Goal: Task Accomplishment & Management: Manage account settings

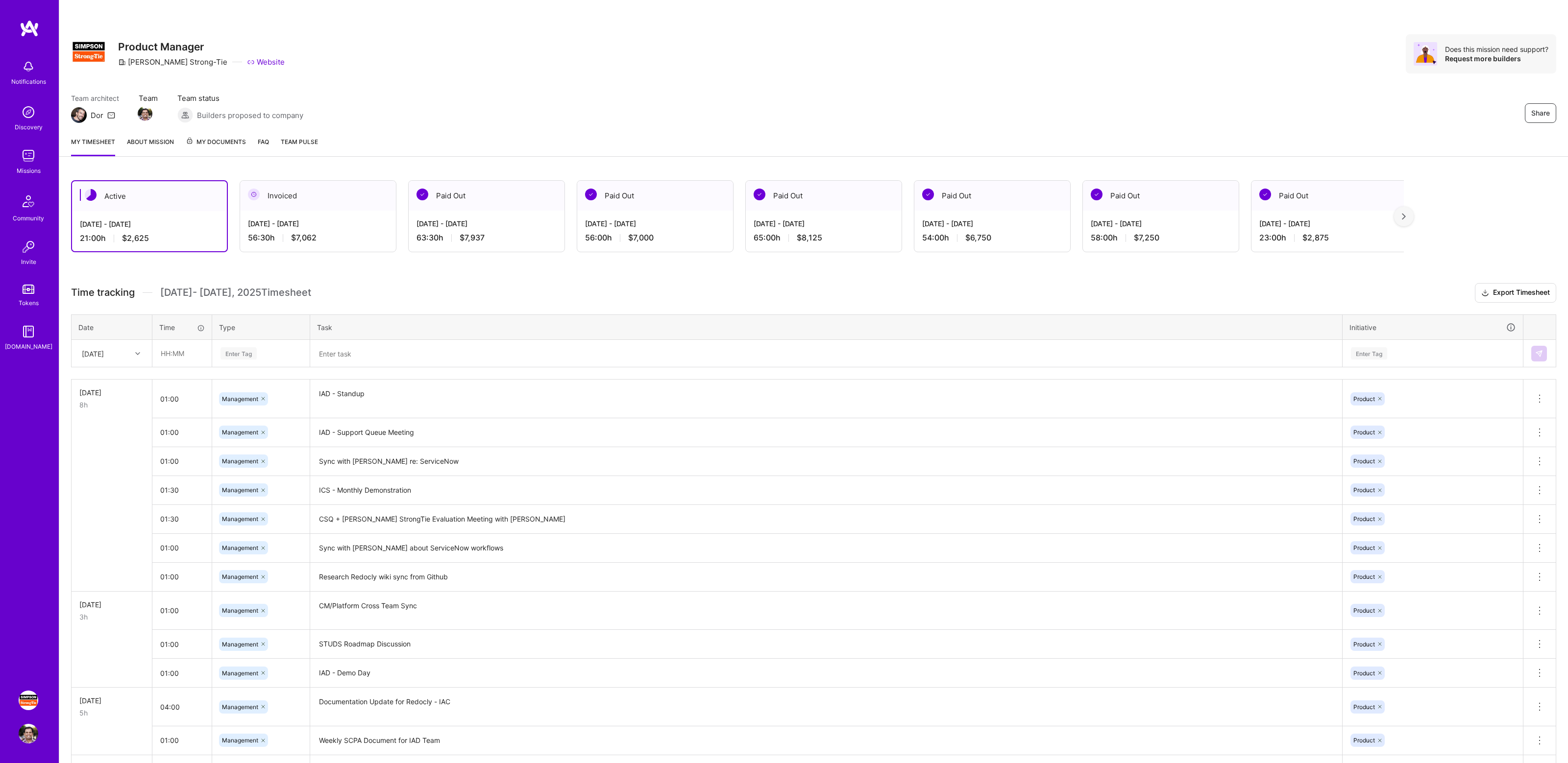
click at [885, 116] on div "Team architect Dor Team Team status Builders proposed to company Share" at bounding box center [813, 108] width 1485 height 30
click at [186, 353] on input "text" at bounding box center [181, 353] width 58 height 26
drag, startPoint x: 202, startPoint y: 291, endPoint x: 331, endPoint y: 289, distance: 129.0
click at [331, 289] on h3 "Time tracking Sep 16 - Sep 30 , 2025 Timesheet Export Timesheet" at bounding box center [813, 292] width 1485 height 20
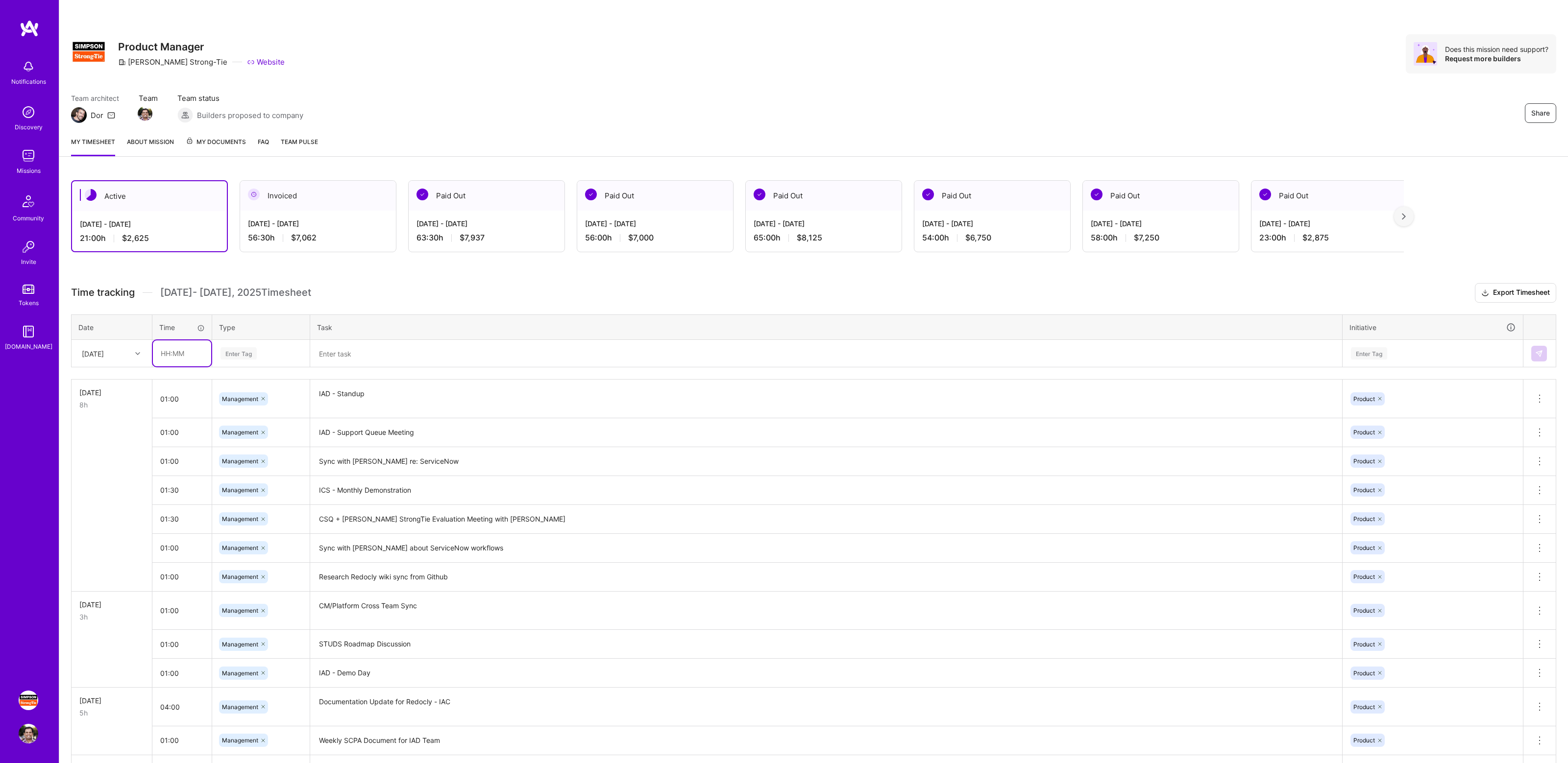
click at [173, 354] on input "text" at bounding box center [181, 353] width 58 height 26
click at [186, 354] on input "text" at bounding box center [181, 353] width 58 height 26
type input "02:00"
type input "manage"
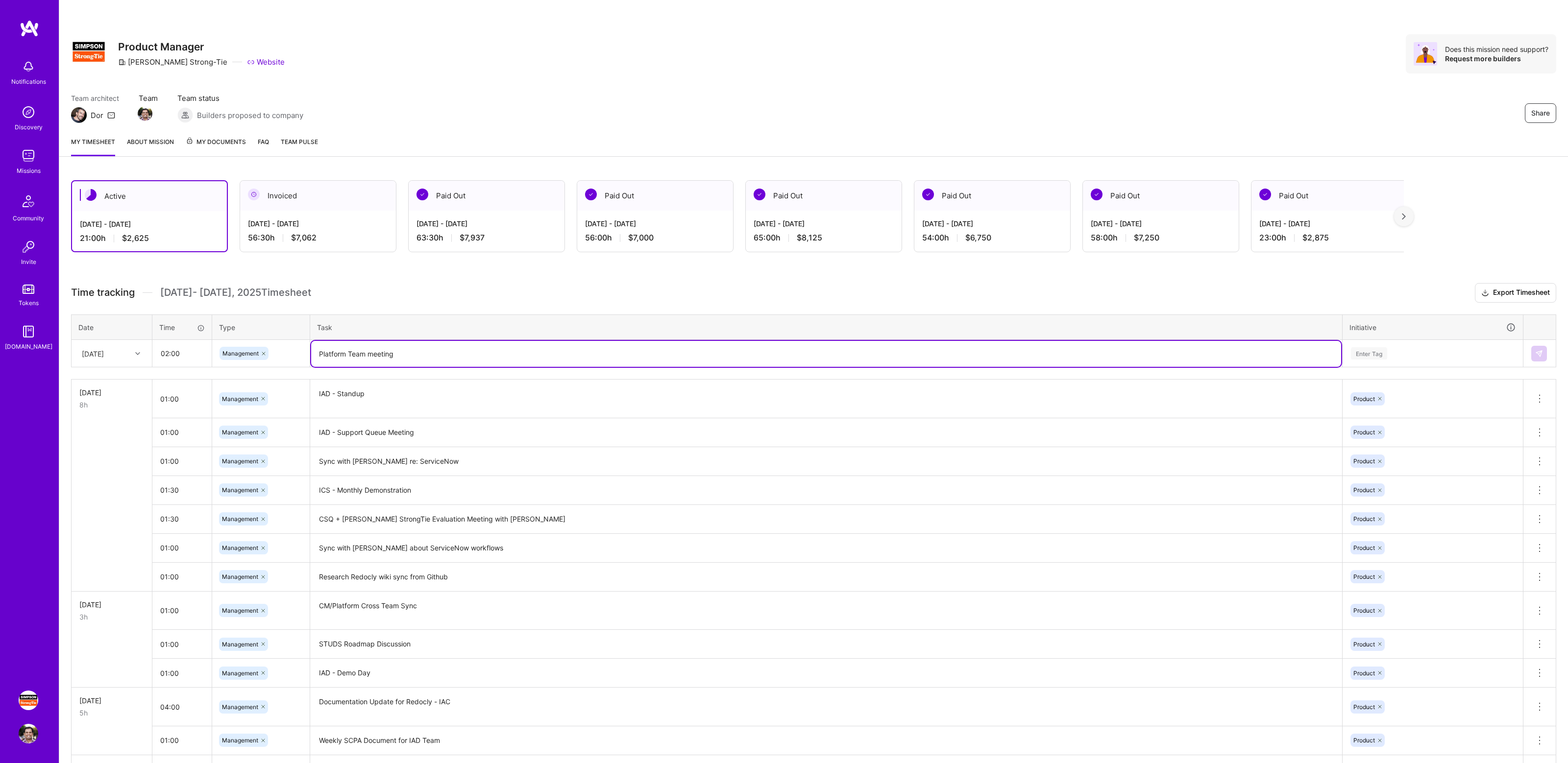
click at [371, 355] on textarea "Platform Team meeting" at bounding box center [826, 353] width 1030 height 26
type textarea "Platform Team Meeting"
click at [134, 354] on div at bounding box center [138, 353] width 15 height 12
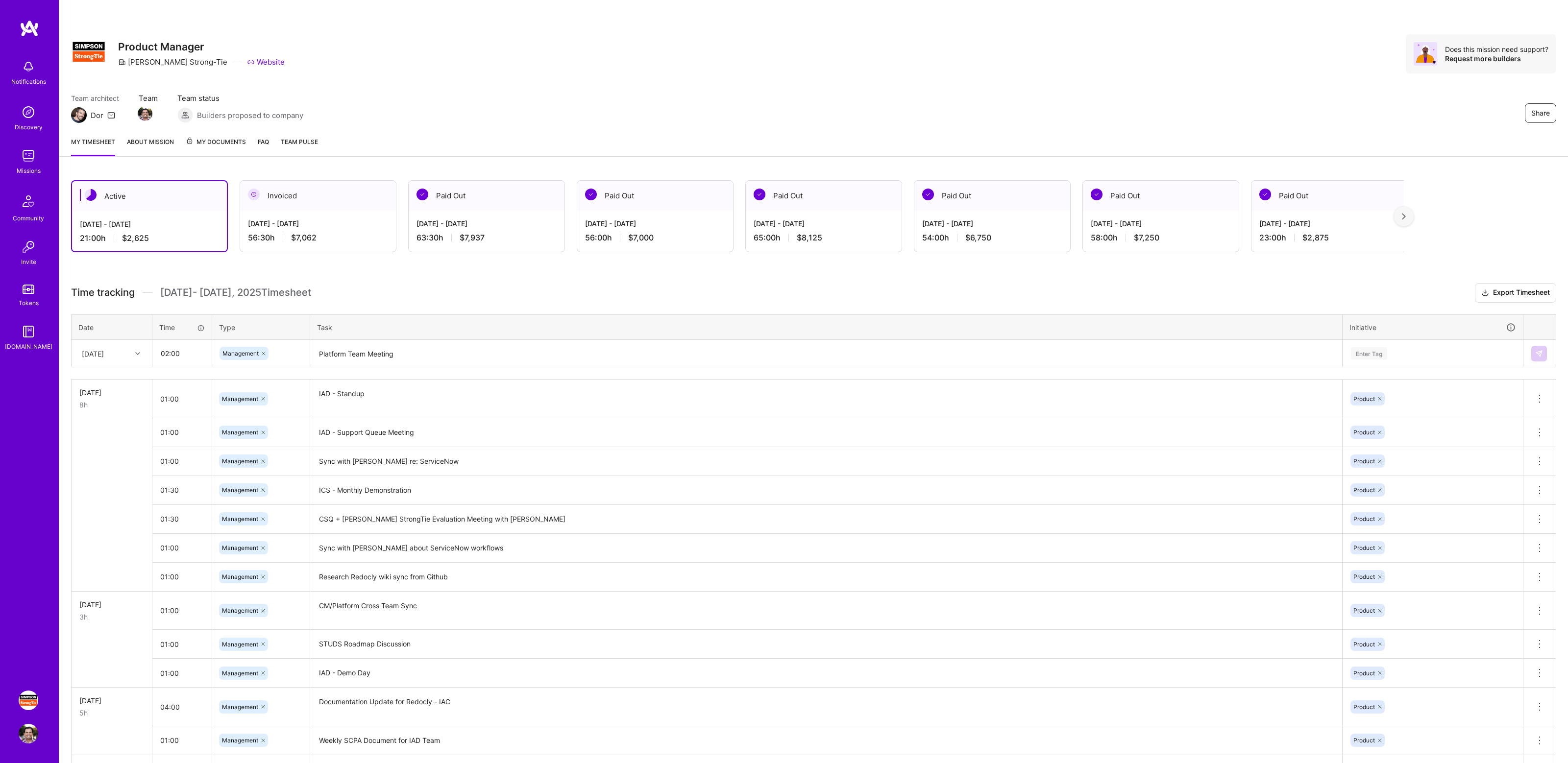
click at [582, 305] on div "Time tracking Sep 16 - Sep 30 , 2025 Timesheet Export Timesheet Date Time Type …" at bounding box center [813, 609] width 1485 height 652
click at [403, 371] on div "Time tracking Sep 16 - Sep 30 , 2025 Timesheet Export Timesheet Date Time Type …" at bounding box center [813, 609] width 1485 height 652
click at [393, 357] on textarea "Platform Team Meeting" at bounding box center [826, 353] width 1030 height 26
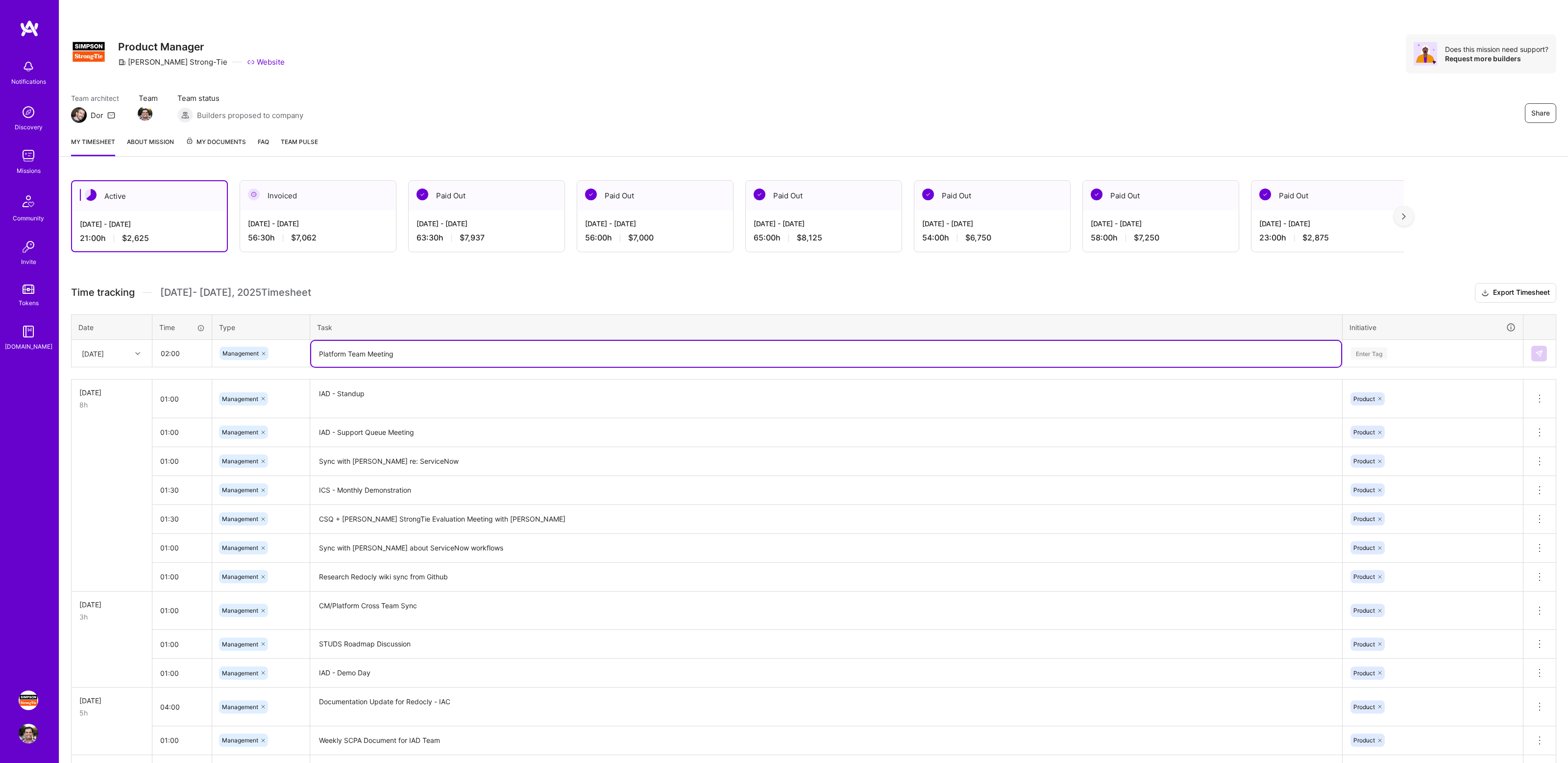
click at [393, 357] on textarea "Platform Team Meeting" at bounding box center [826, 353] width 1030 height 26
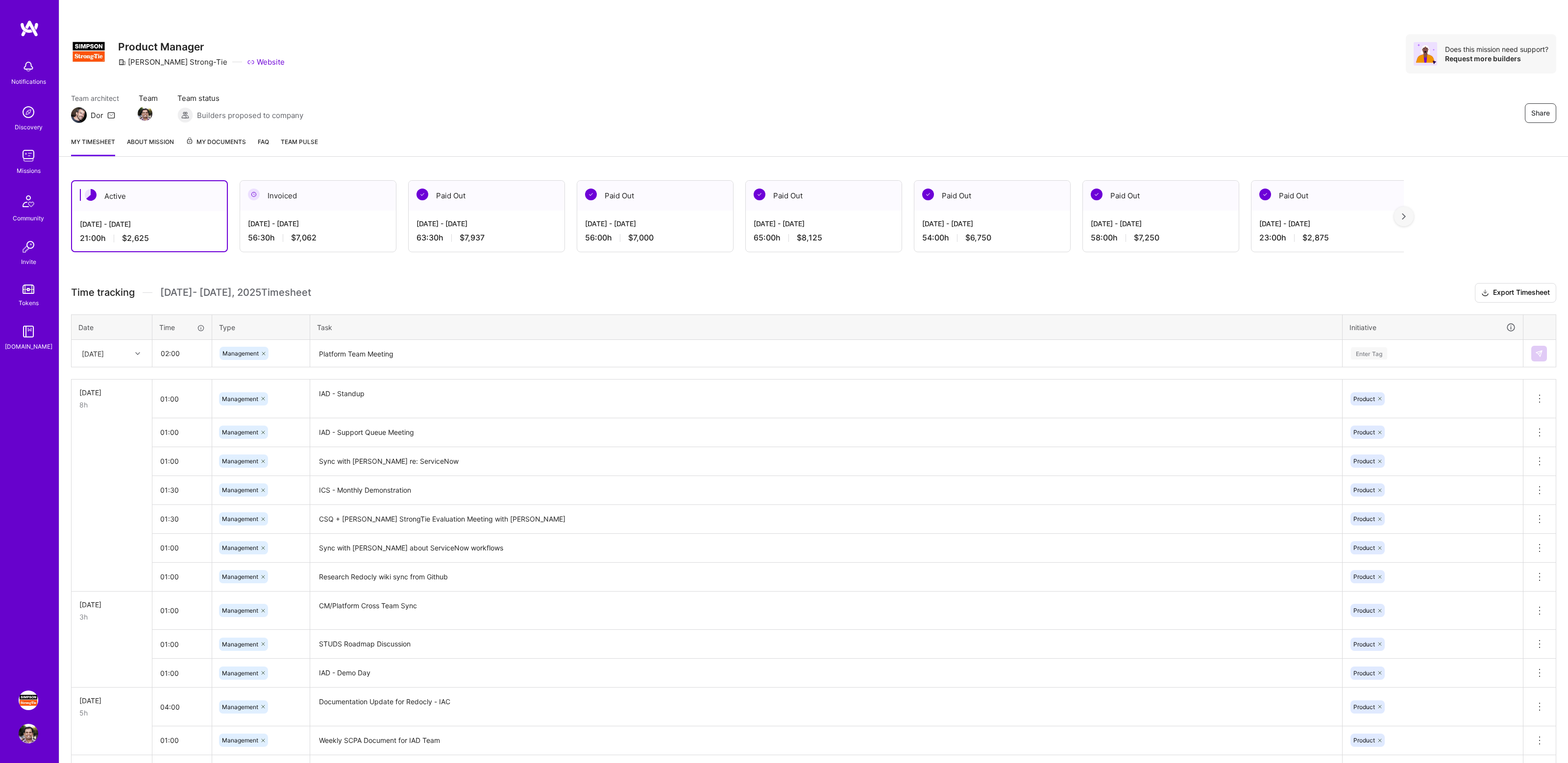
click at [540, 295] on h3 "Time tracking Sep 16 - Sep 30 , 2025 Timesheet Export Timesheet" at bounding box center [813, 292] width 1485 height 20
click at [176, 351] on input "text" at bounding box center [181, 353] width 58 height 26
type input "02:00"
type input "mana"
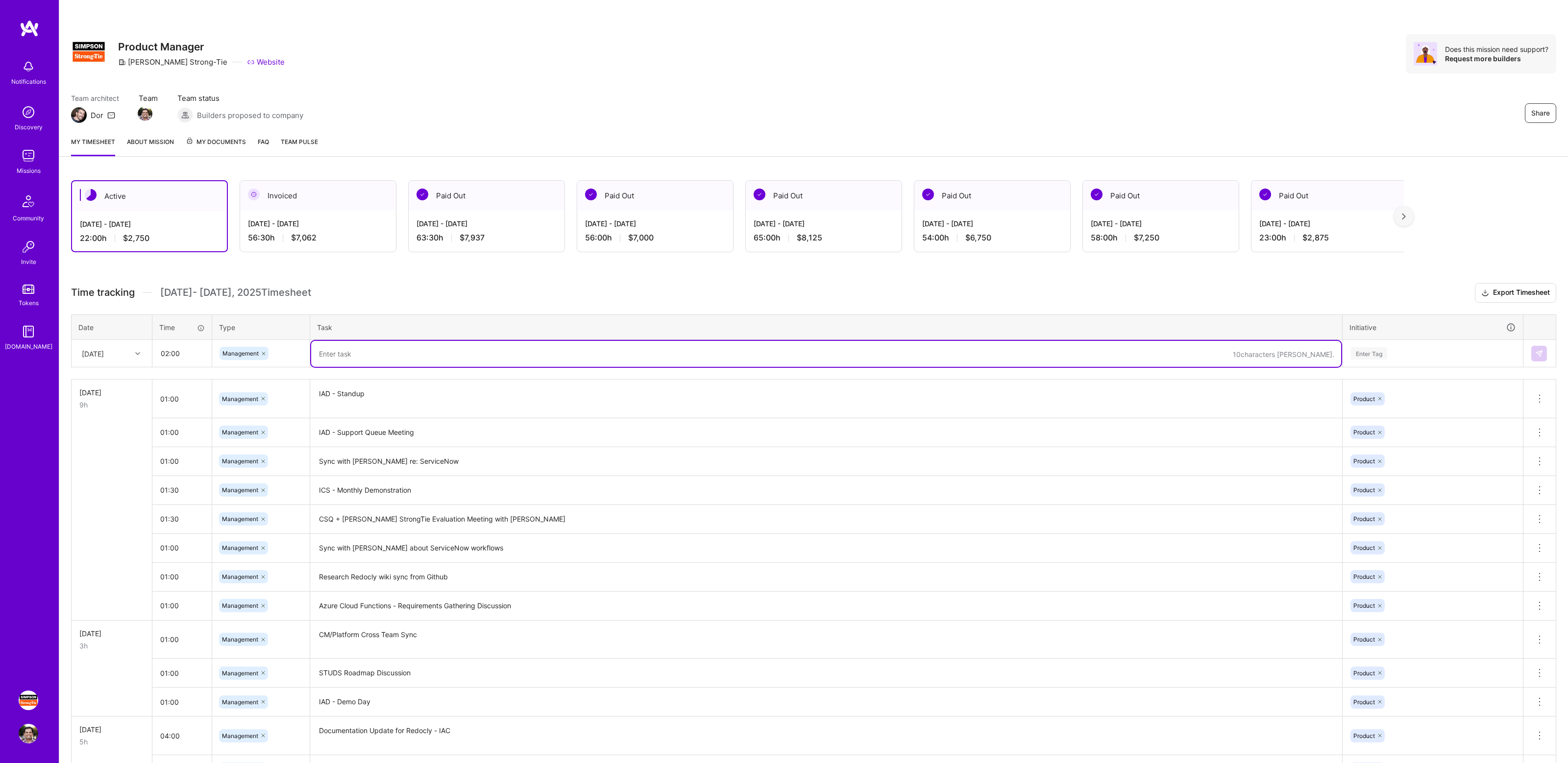
paste textarea "Platform Team Meeting"
type textarea "Platform Team Meeting"
click at [1388, 350] on div "Enter Tag" at bounding box center [1432, 353] width 166 height 12
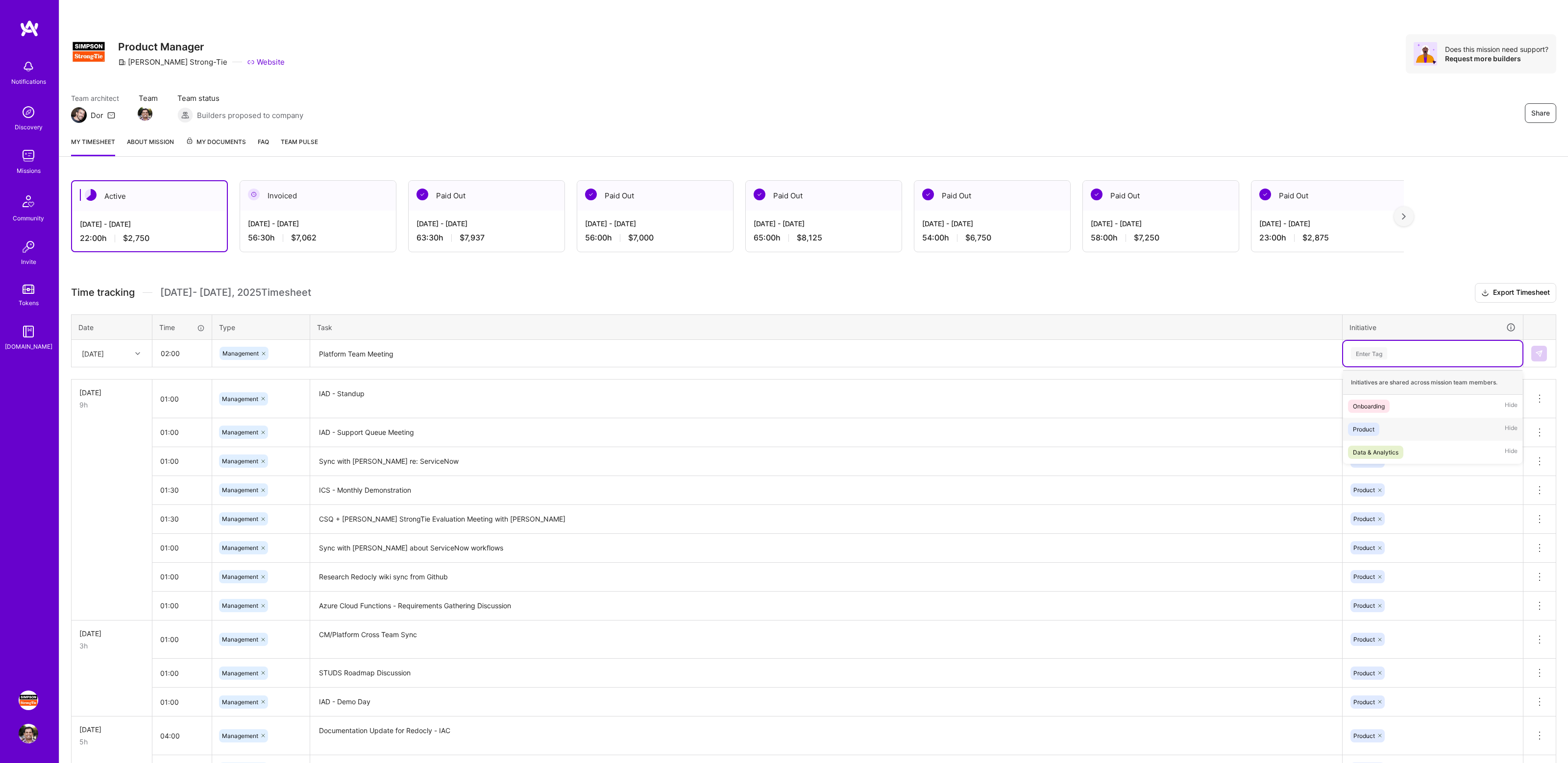
click at [1384, 419] on div "Product Hide" at bounding box center [1432, 430] width 179 height 23
click at [1538, 354] on img at bounding box center [1539, 353] width 8 height 8
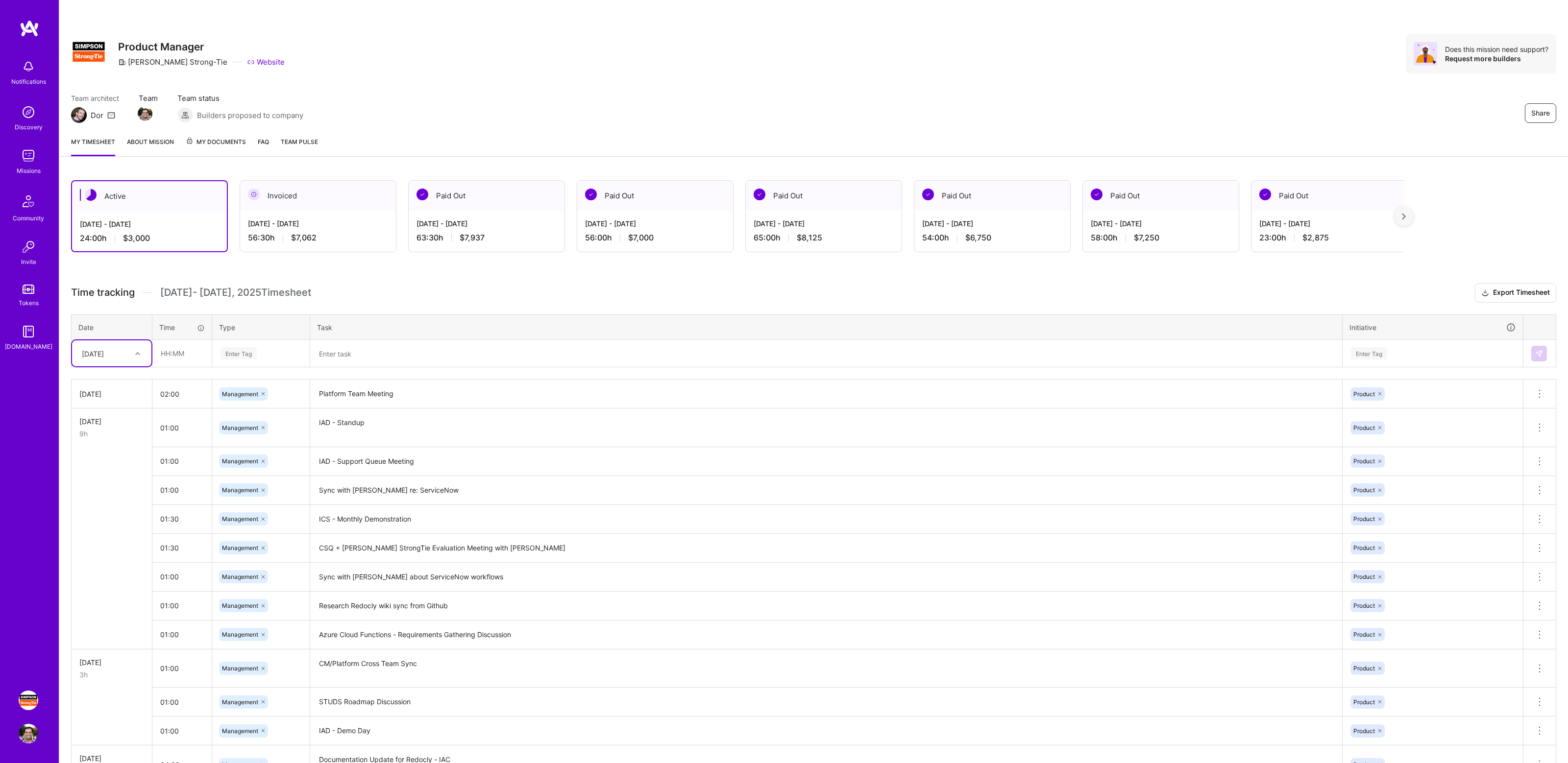
click at [633, 279] on div "Active [DATE] - [DATE] 24:00 h $3,000 Invoiced [DATE] - [DATE] 56:30 h $7,062 P…" at bounding box center [813, 604] width 1508 height 873
click at [648, 276] on div "Active [DATE] - [DATE] 24:00 h $3,000 Invoiced [DATE] - [DATE] 56:30 h $7,062 P…" at bounding box center [813, 604] width 1508 height 873
click at [679, 271] on div "Active [DATE] - [DATE] 24:00 h $3,000 Invoiced [DATE] - [DATE] 56:30 h $7,062 P…" at bounding box center [813, 604] width 1508 height 873
click at [738, 108] on div "Team architect Dor Team Team status Builders proposed to company Share" at bounding box center [813, 108] width 1485 height 30
